Goal: Task Accomplishment & Management: Use online tool/utility

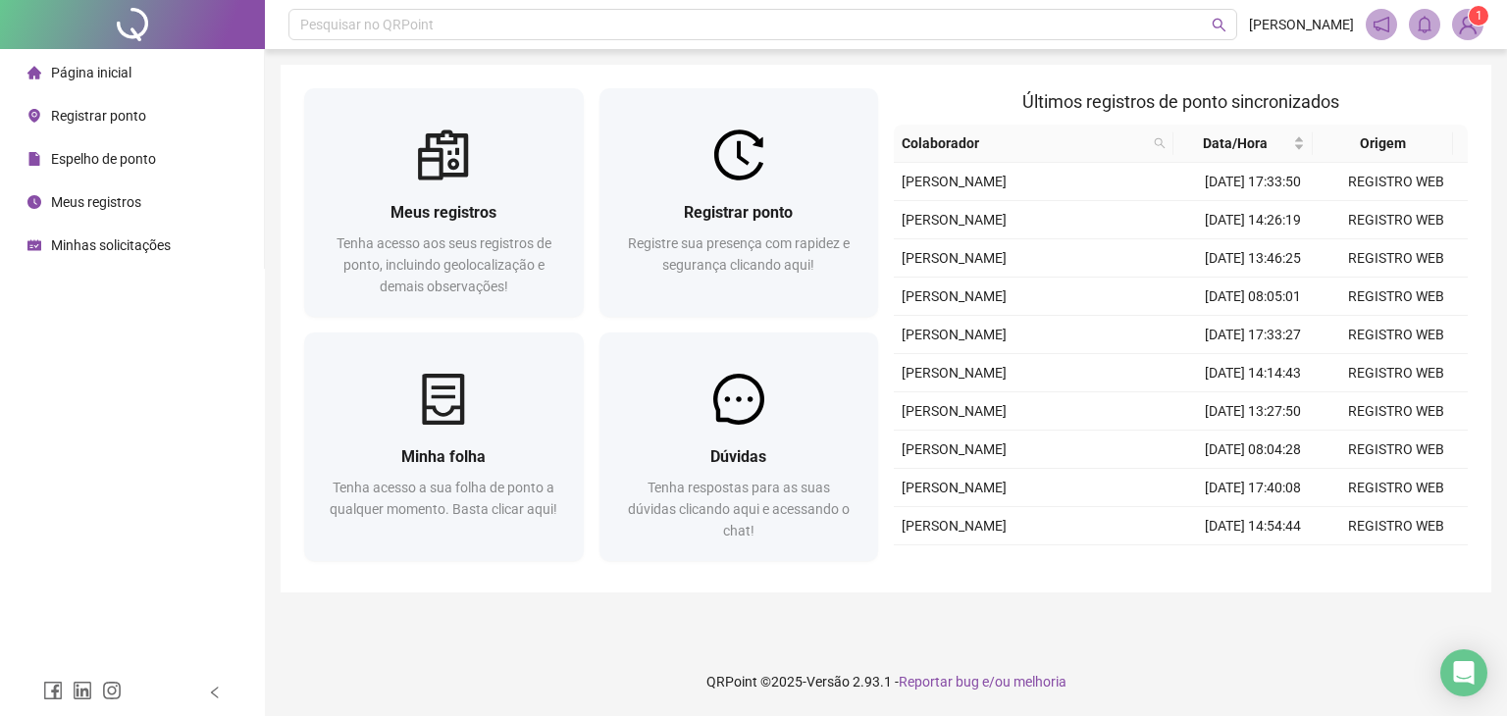
click at [133, 375] on div "Página inicial Registrar ponto Espelho de ponto Meus registros Minhas solicitaç…" at bounding box center [132, 334] width 265 height 669
drag, startPoint x: 133, startPoint y: 375, endPoint x: 81, endPoint y: 342, distance: 61.3
click at [78, 359] on div "Página inicial Registrar ponto Espelho de ponto Meus registros Minhas solicitaç…" at bounding box center [132, 334] width 265 height 669
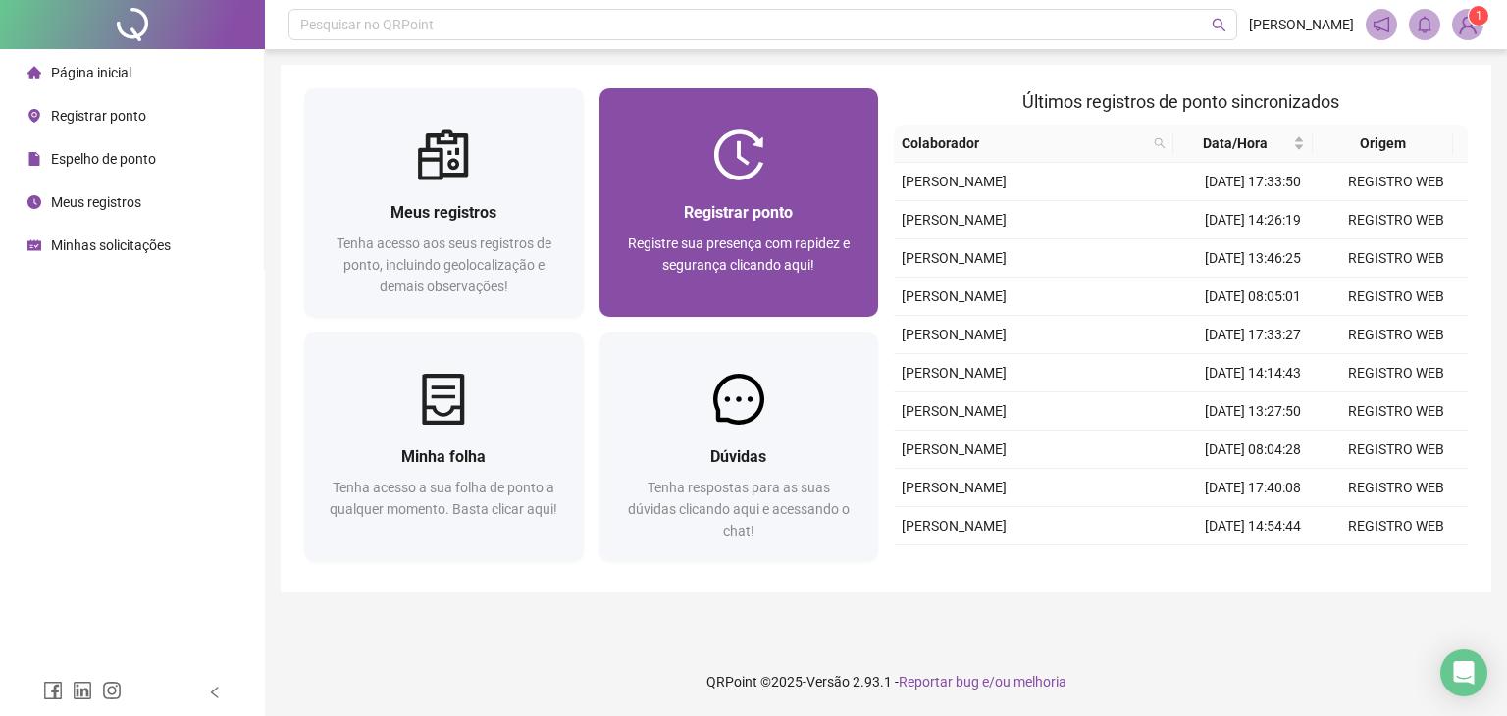
drag, startPoint x: 1012, startPoint y: 41, endPoint x: 651, endPoint y: 177, distance: 385.6
click at [651, 177] on div at bounding box center [739, 155] width 280 height 51
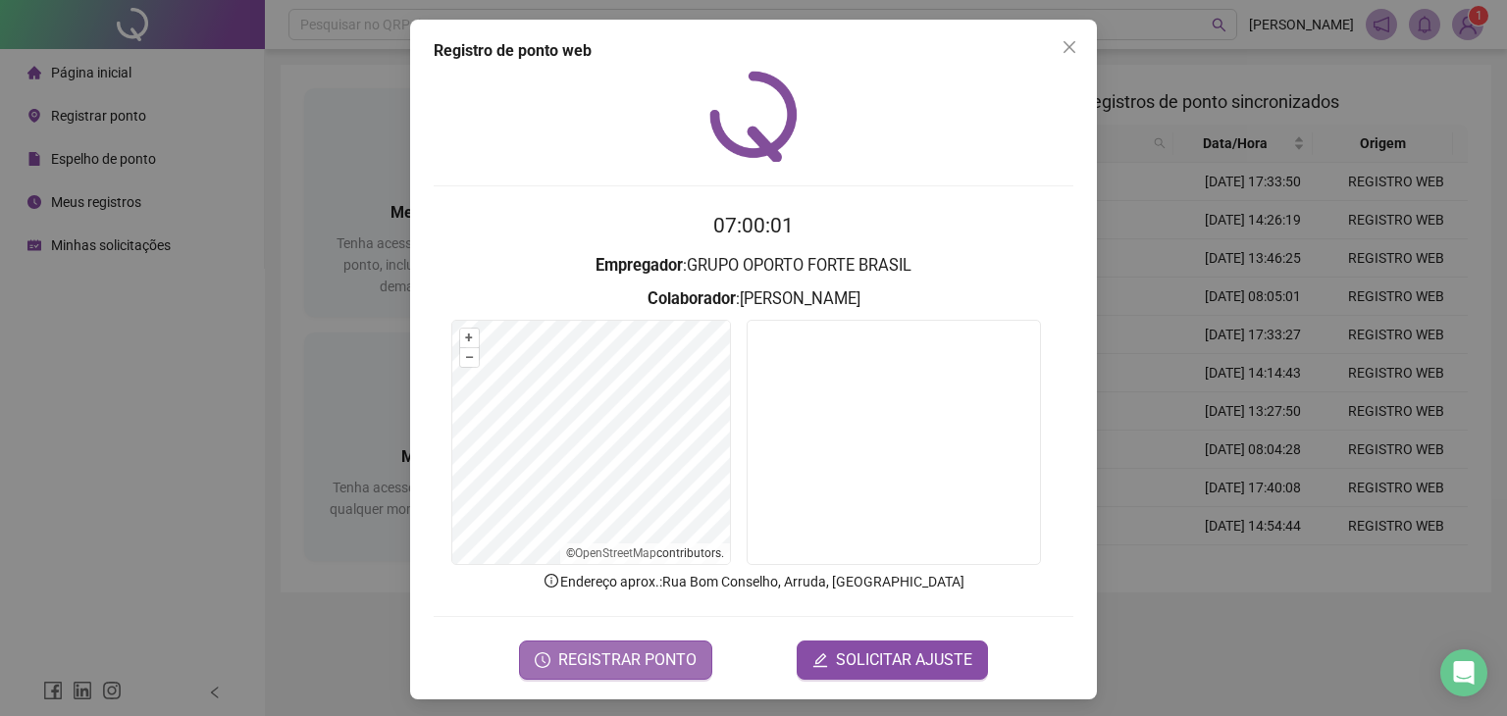
click at [656, 653] on span "REGISTRAR PONTO" at bounding box center [627, 660] width 138 height 24
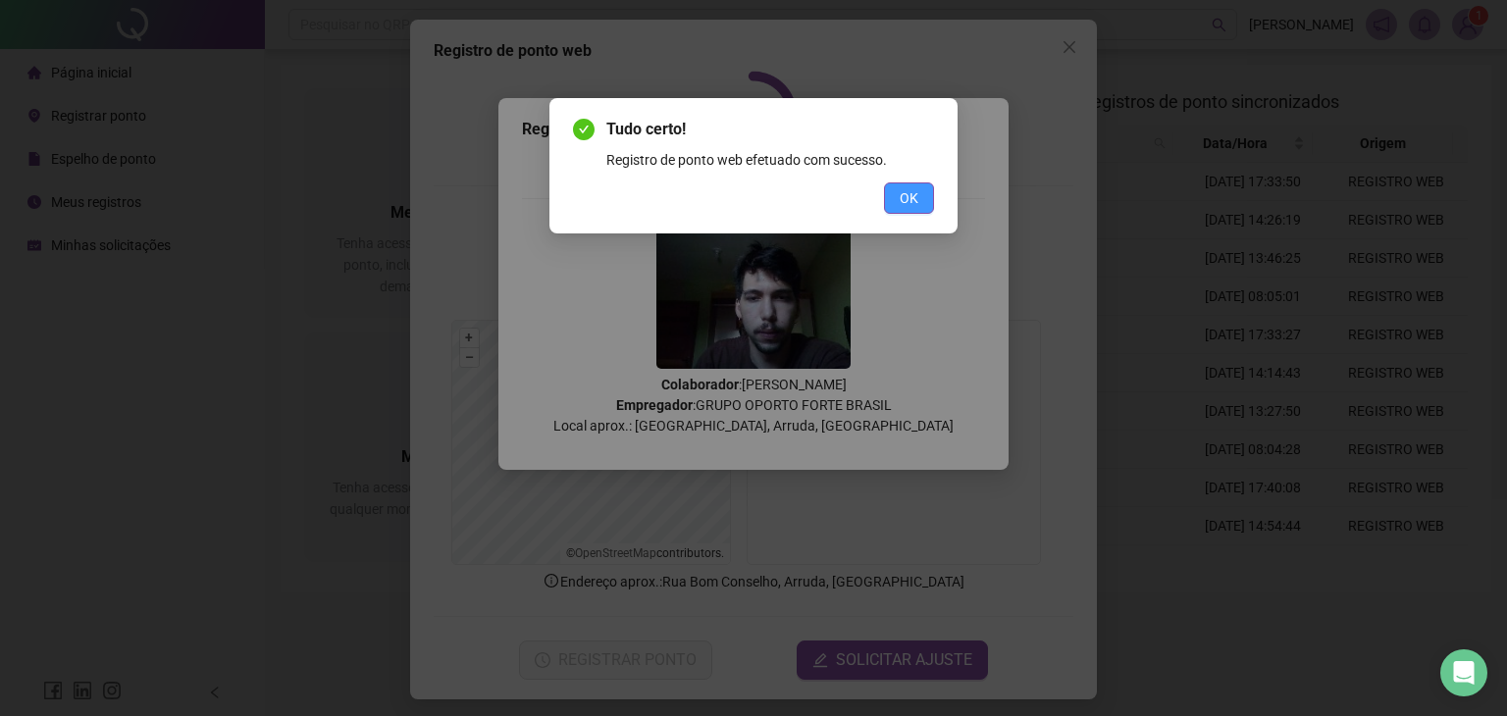
click at [919, 199] on button "OK" at bounding box center [909, 197] width 50 height 31
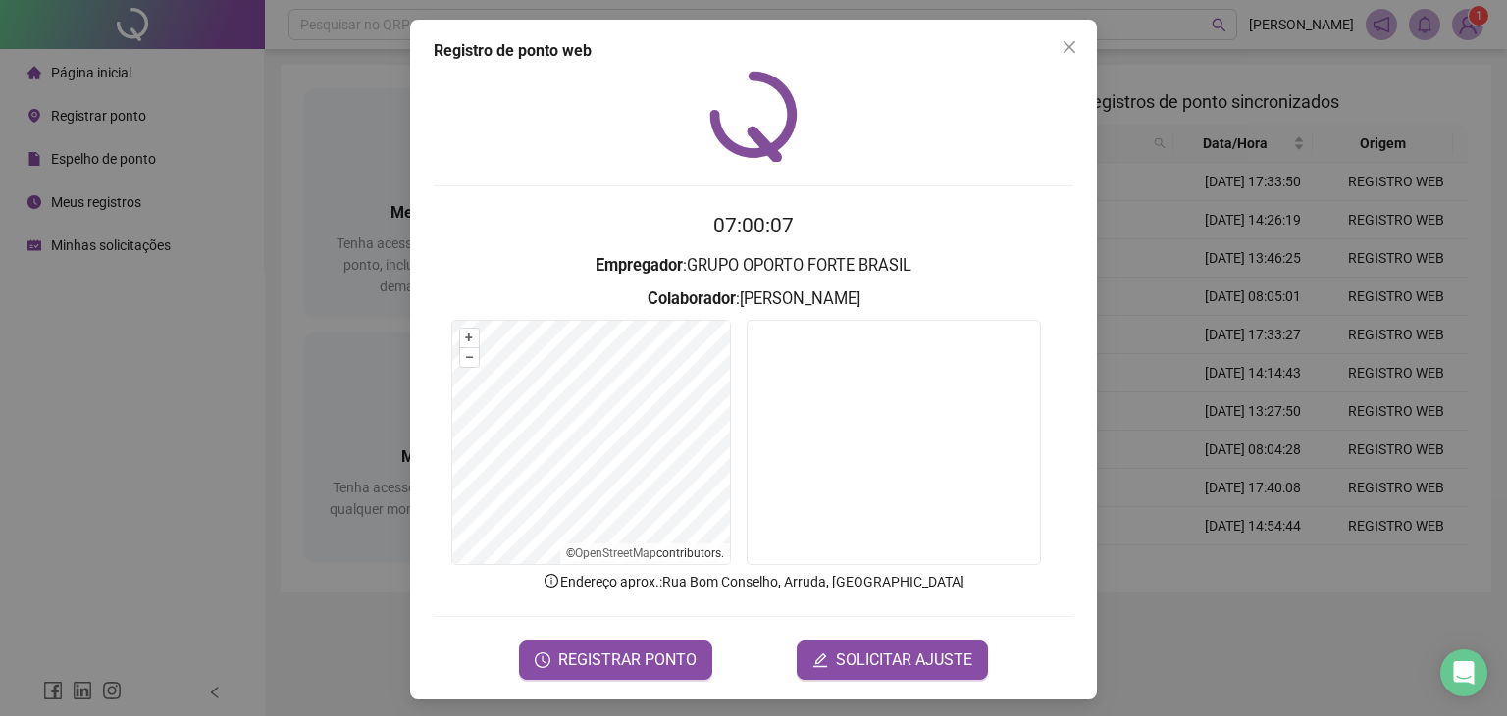
click at [1053, 26] on div "Registro de ponto web 07:00:07 Empregador : GRUPO OPORTO FORTE BRASIL Colaborad…" at bounding box center [753, 360] width 687 height 680
click at [1086, 39] on div "Registro de ponto web 07:00:09 Empregador : GRUPO OPORTO FORTE BRASIL Colaborad…" at bounding box center [753, 360] width 687 height 680
click at [1068, 46] on icon "close" at bounding box center [1070, 47] width 16 height 16
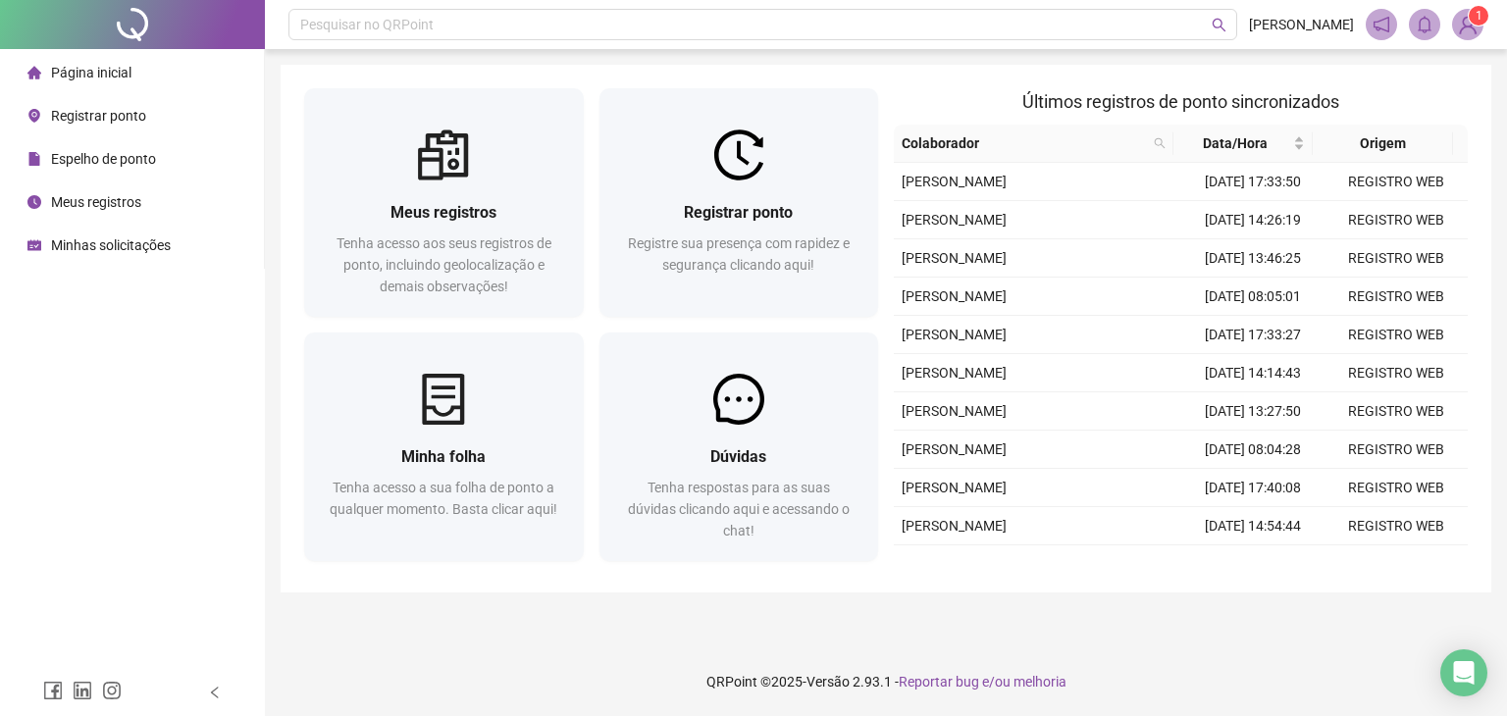
drag, startPoint x: 108, startPoint y: 151, endPoint x: 98, endPoint y: 145, distance: 11.4
click at [108, 152] on span "Espelho de ponto" at bounding box center [103, 159] width 105 height 16
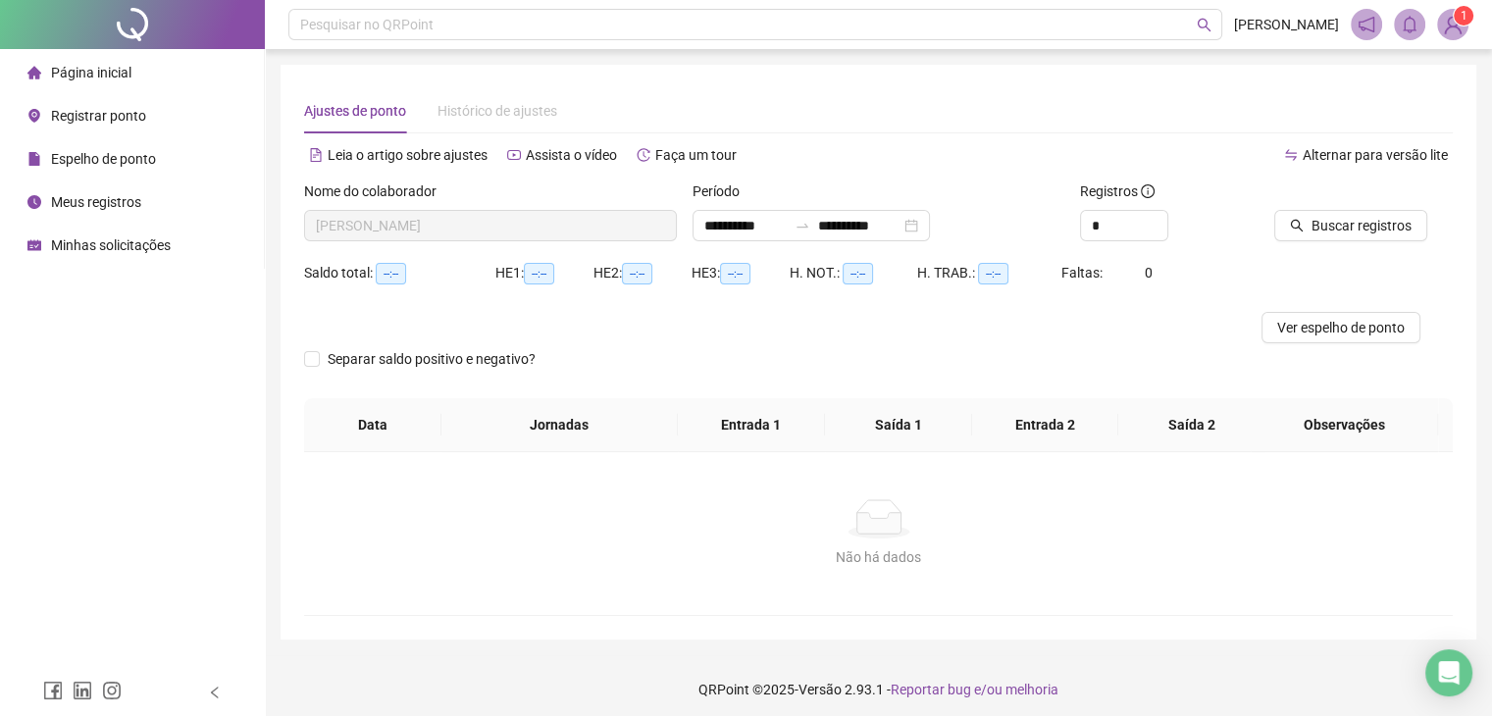
type input "**********"
click at [94, 78] on span "Página inicial" at bounding box center [91, 73] width 80 height 16
